Goal: Information Seeking & Learning: Learn about a topic

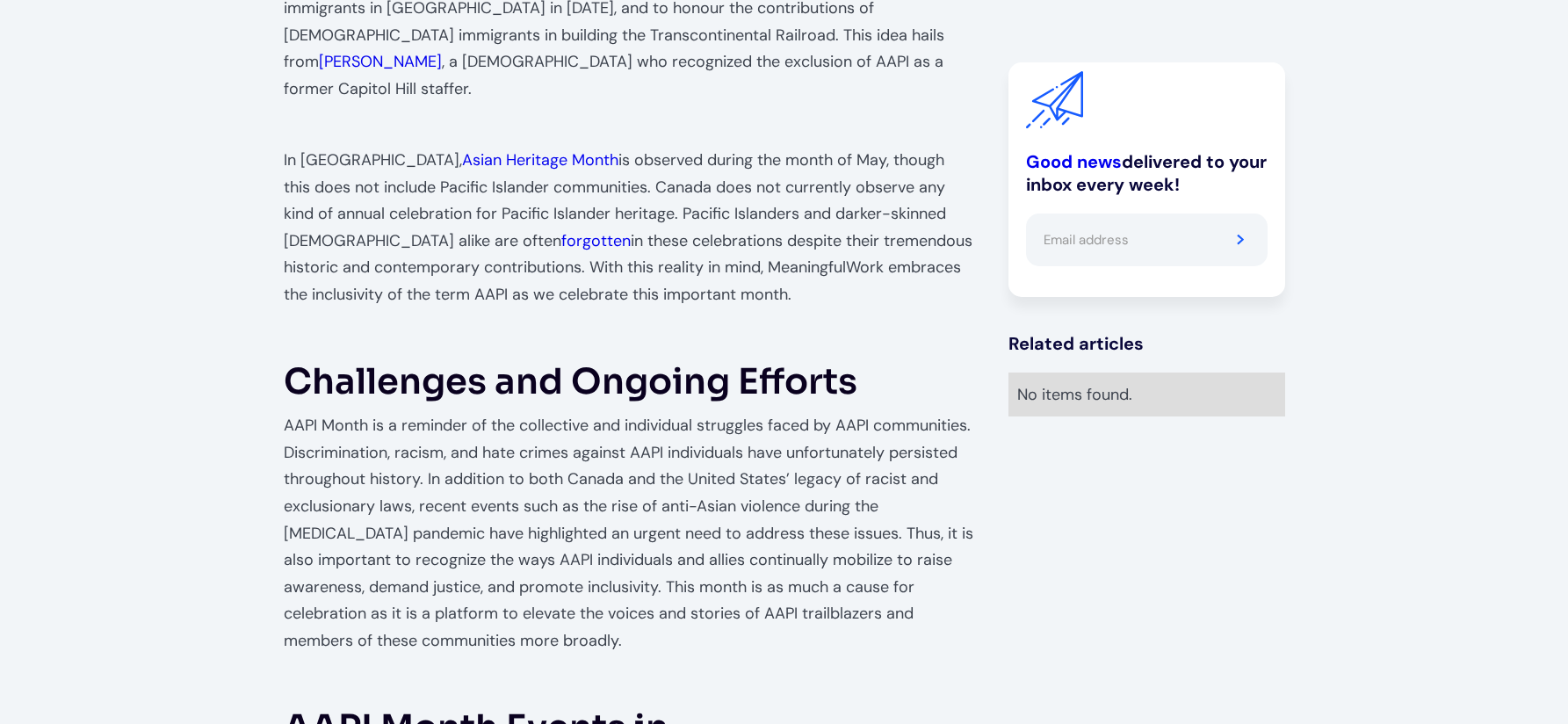
scroll to position [1293, 0]
click at [353, 411] on p "AAPI Month is a reminder of the collective and individual struggles faced by AA…" at bounding box center [629, 532] width 690 height 241
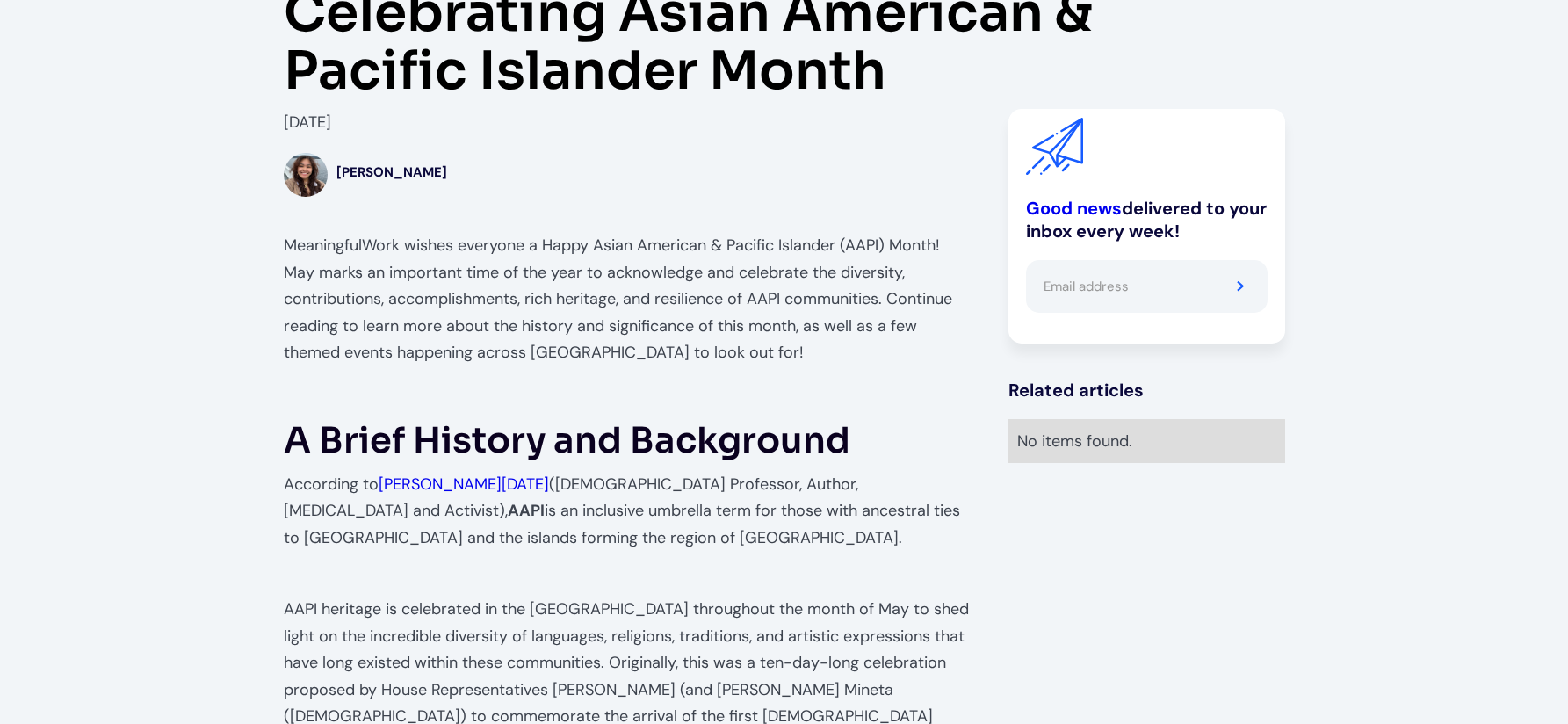
scroll to position [558, 0]
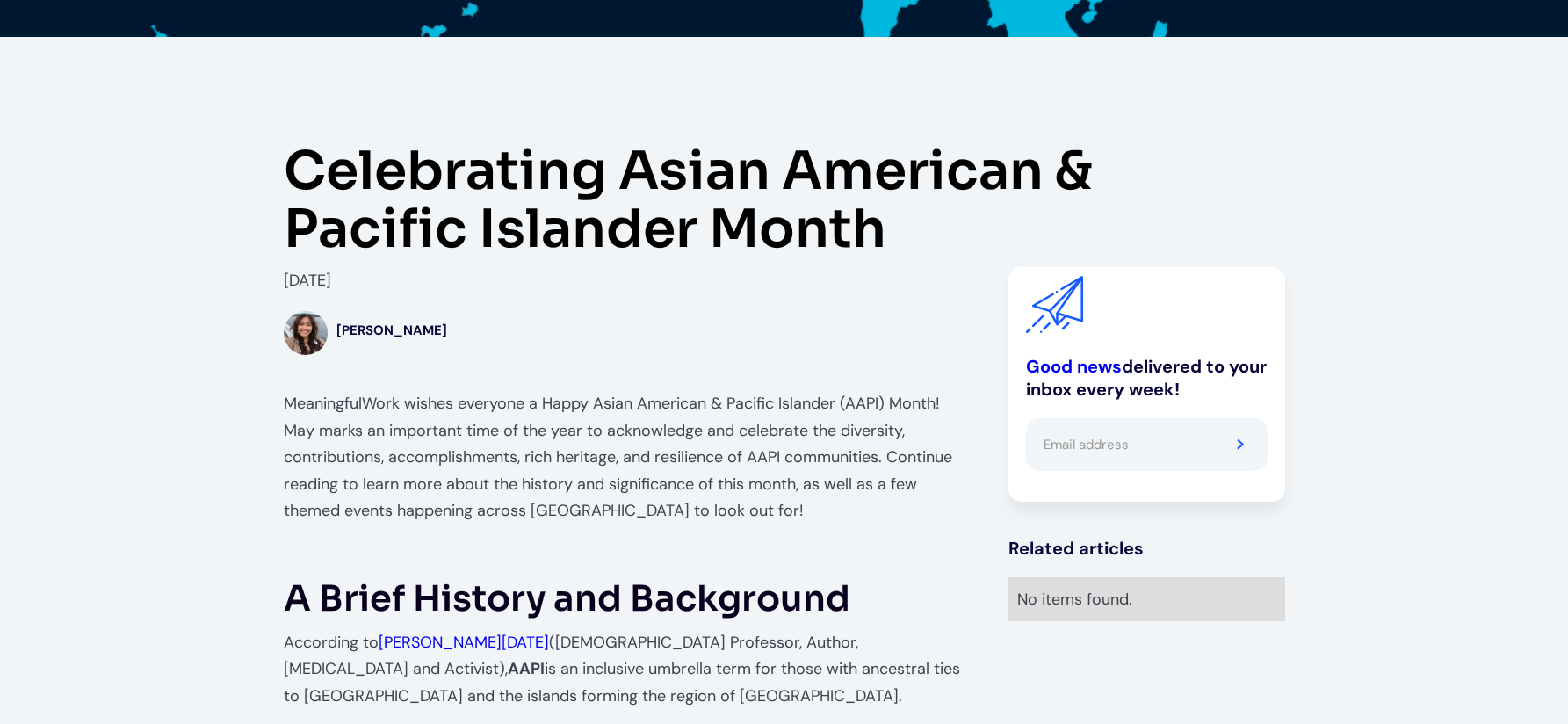
scroll to position [490, 0]
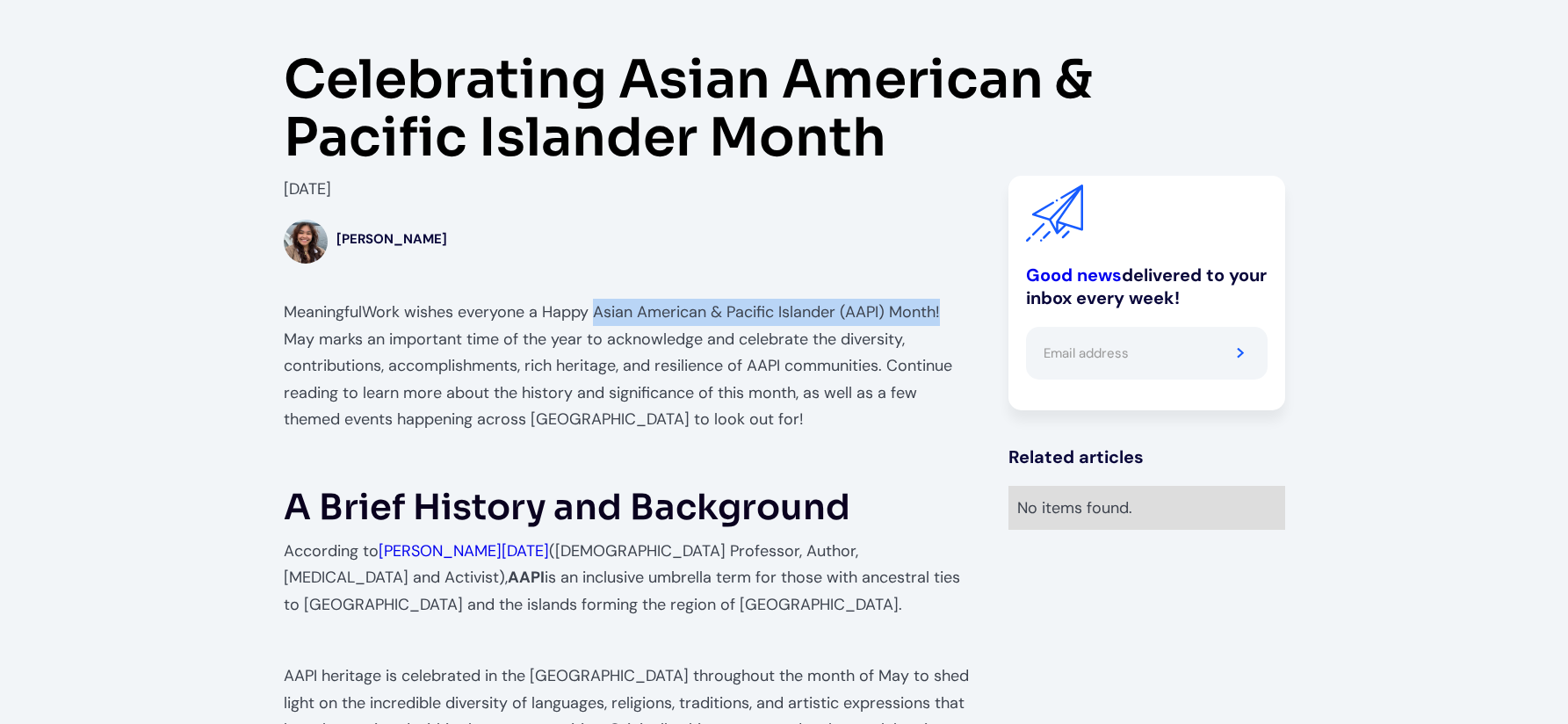
drag, startPoint x: 593, startPoint y: 311, endPoint x: 954, endPoint y: 321, distance: 361.1
click at [954, 321] on p "MeaningfulWork wishes everyone a Happy Asian American & Pacific Islander (AAPI)…" at bounding box center [629, 365] width 690 height 134
copy p "Asian American & Pacific Islander (AAPI) Month!"
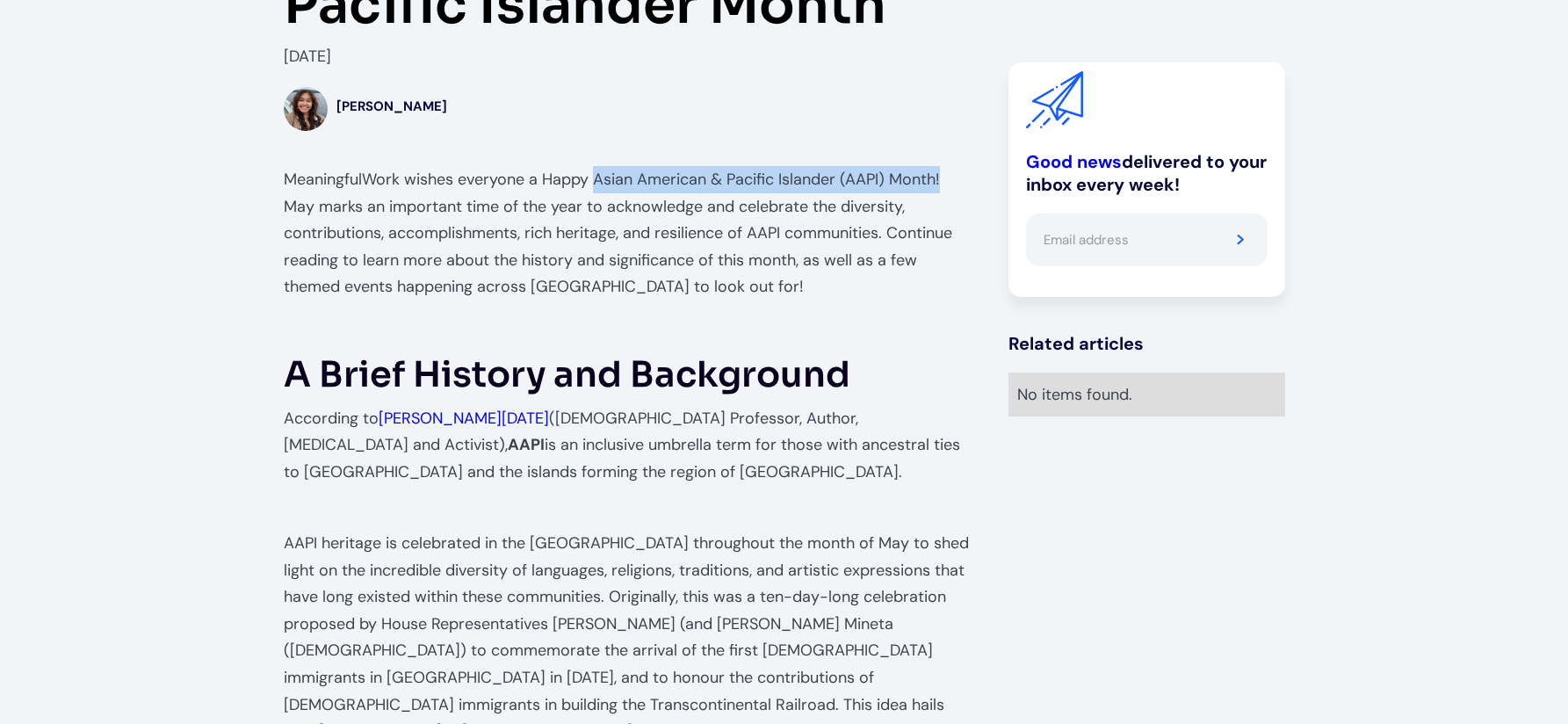
scroll to position [624, 0]
